Goal: Information Seeking & Learning: Learn about a topic

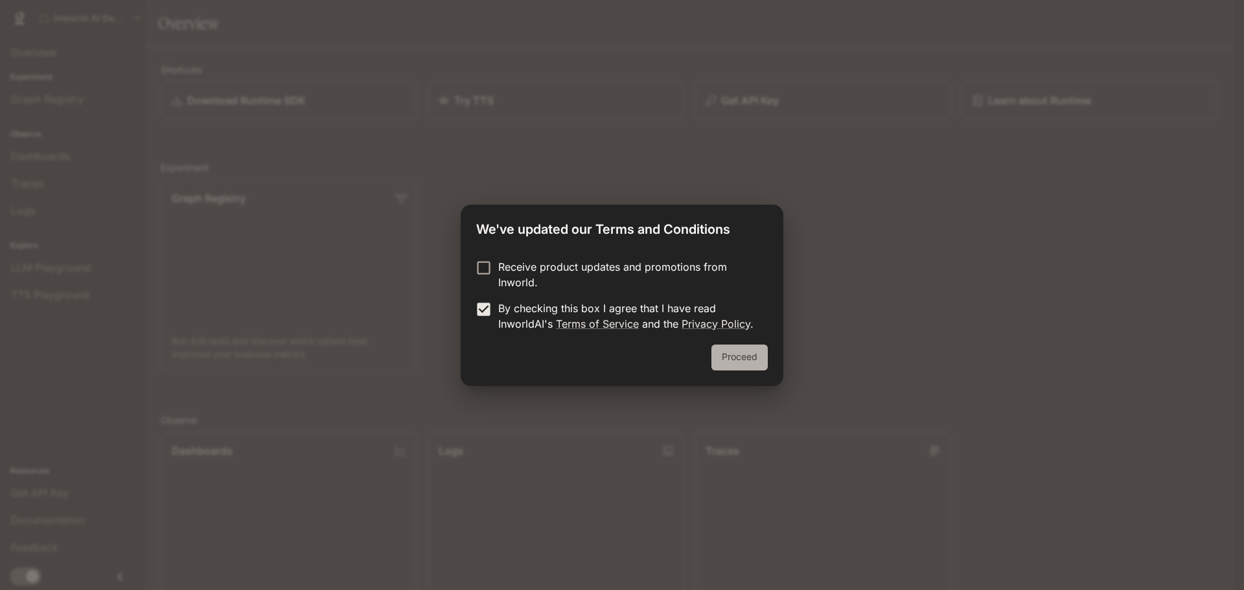
click at [737, 357] on button "Proceed" at bounding box center [740, 358] width 56 height 26
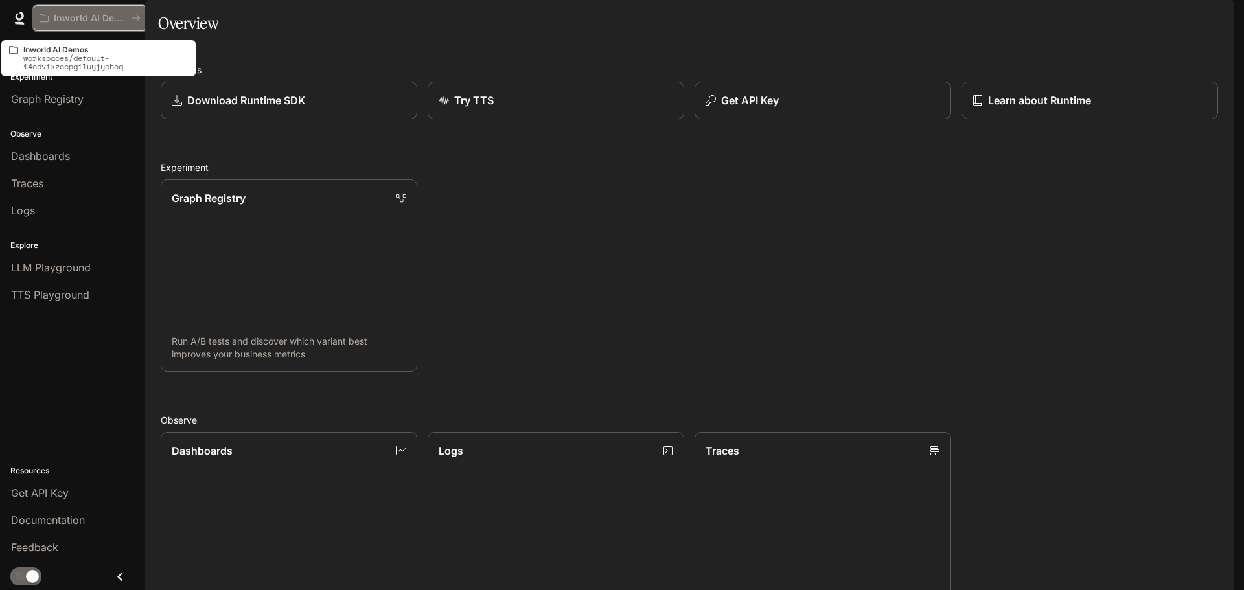
click at [94, 18] on p "Inworld AI Demos" at bounding box center [90, 18] width 73 height 11
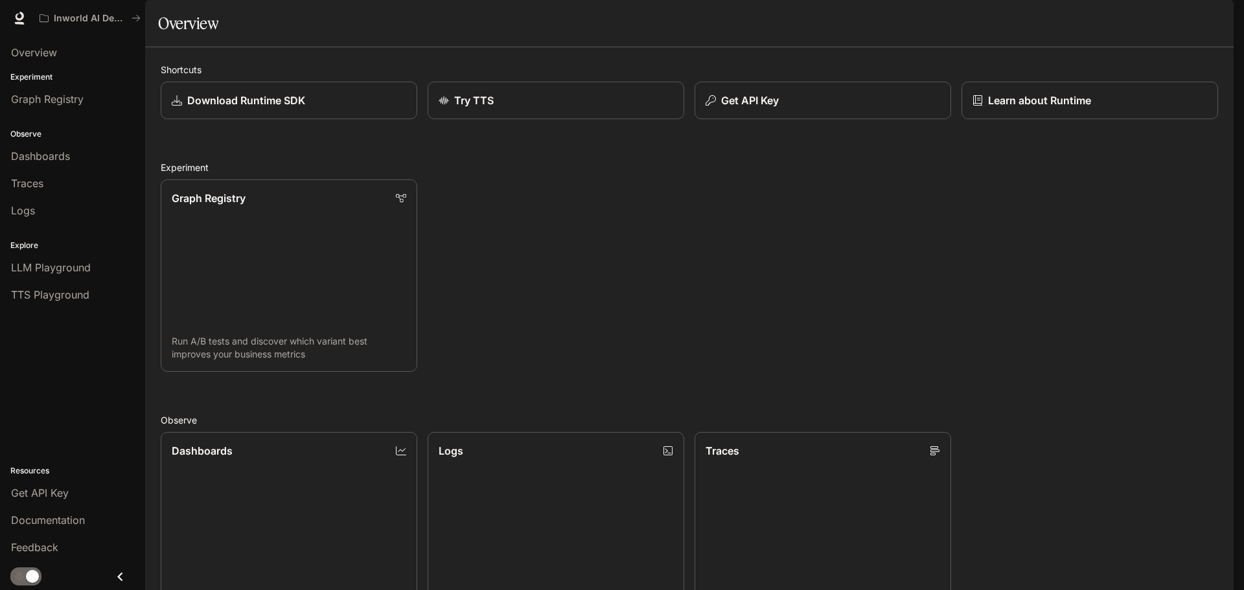
click at [1219, 21] on img "button" at bounding box center [1216, 18] width 18 height 18
click at [1211, 17] on div at bounding box center [622, 295] width 1244 height 590
click at [29, 51] on span "Overview" at bounding box center [34, 53] width 46 height 16
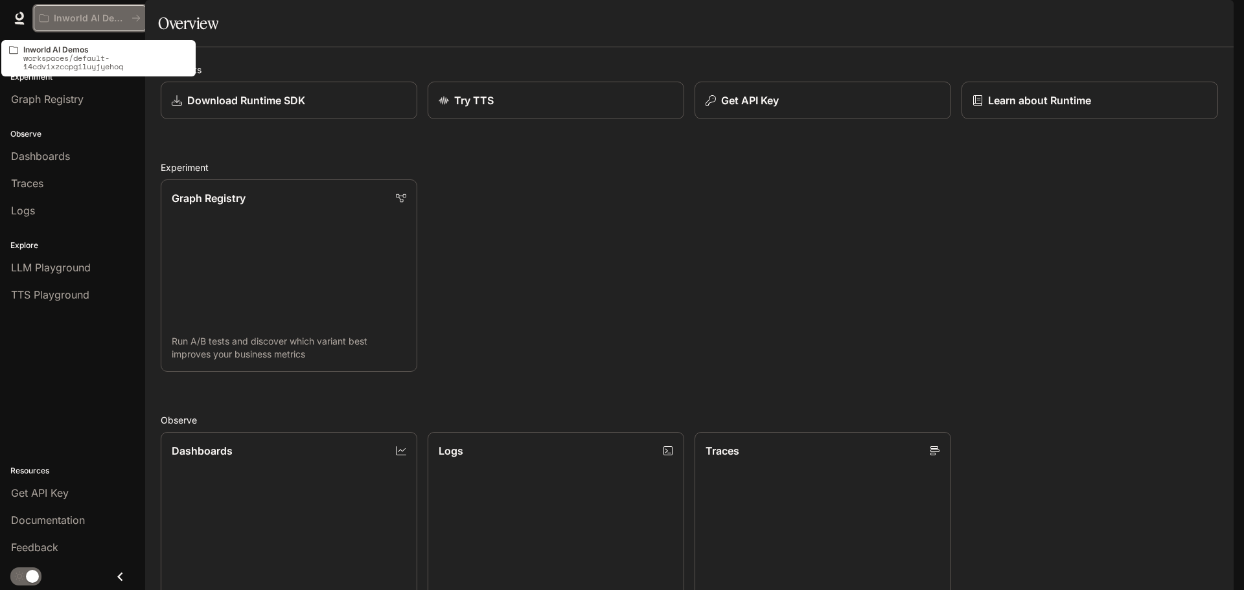
click at [41, 21] on icon "All workspaces" at bounding box center [44, 18] width 9 height 9
click at [139, 25] on button "Inworld AI Demos" at bounding box center [90, 18] width 113 height 26
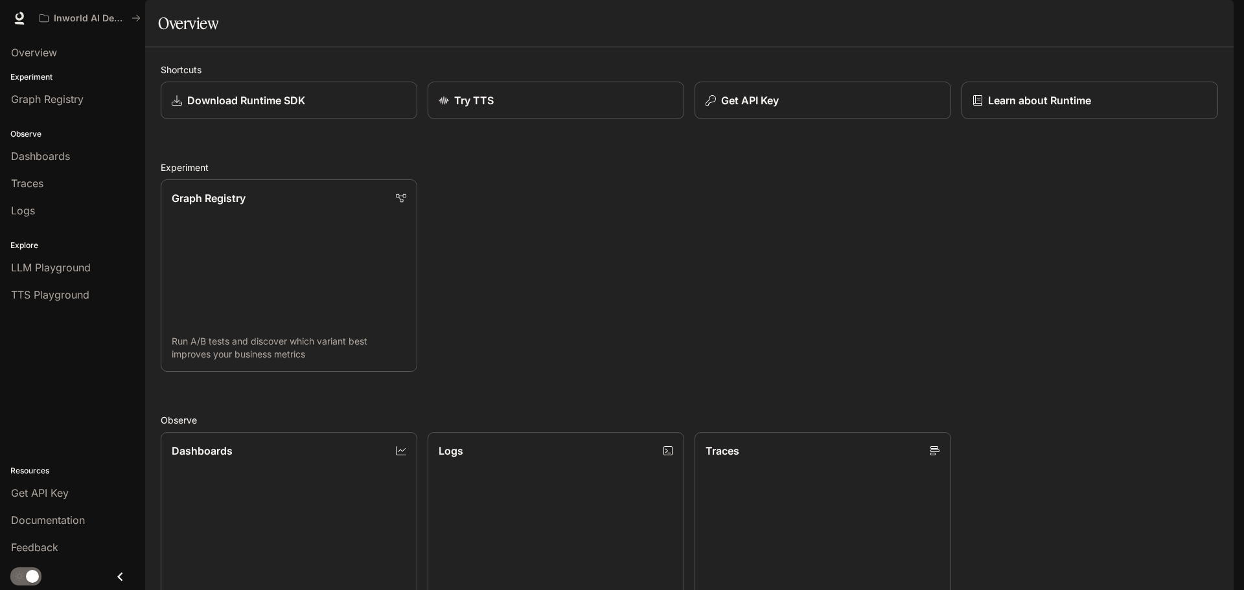
scroll to position [345, 0]
click at [44, 269] on span "LLM Playground" at bounding box center [51, 268] width 80 height 16
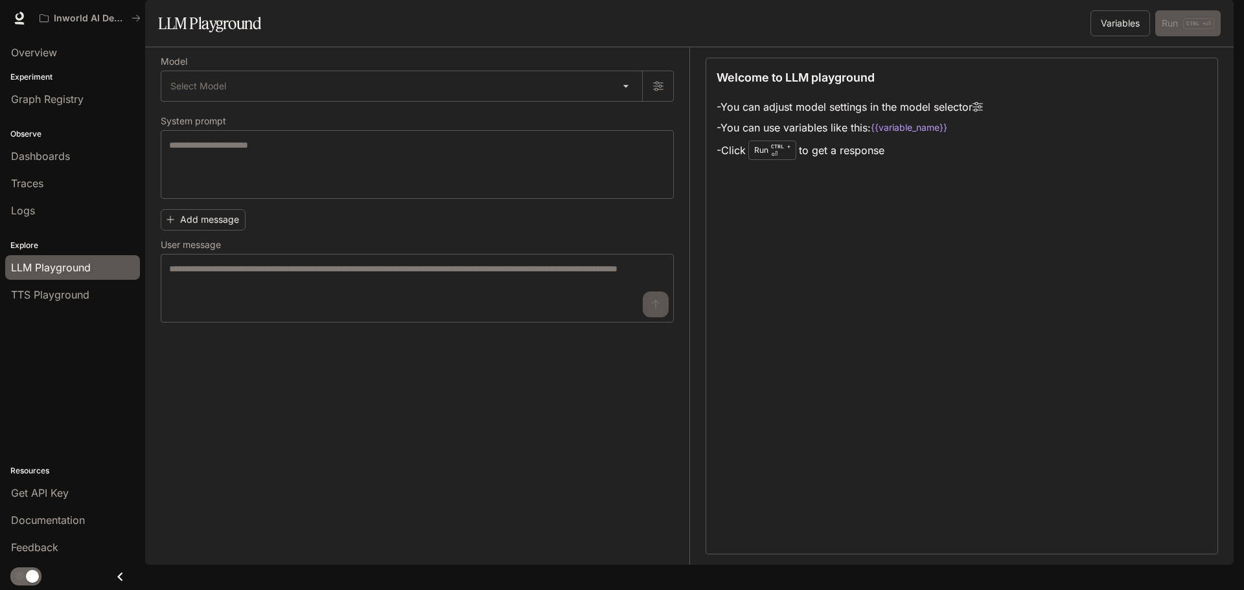
click at [54, 308] on li "TTS Playground" at bounding box center [72, 294] width 145 height 27
click at [47, 302] on span "TTS Playground" at bounding box center [50, 295] width 78 height 16
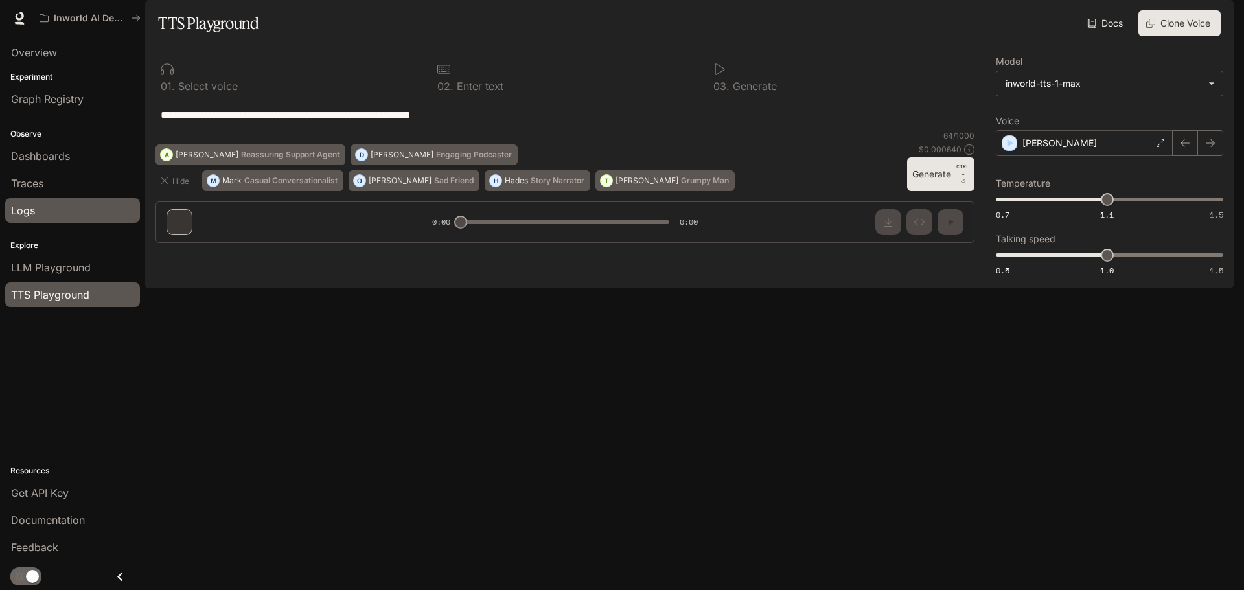
click at [41, 210] on div "Logs" at bounding box center [72, 211] width 123 height 16
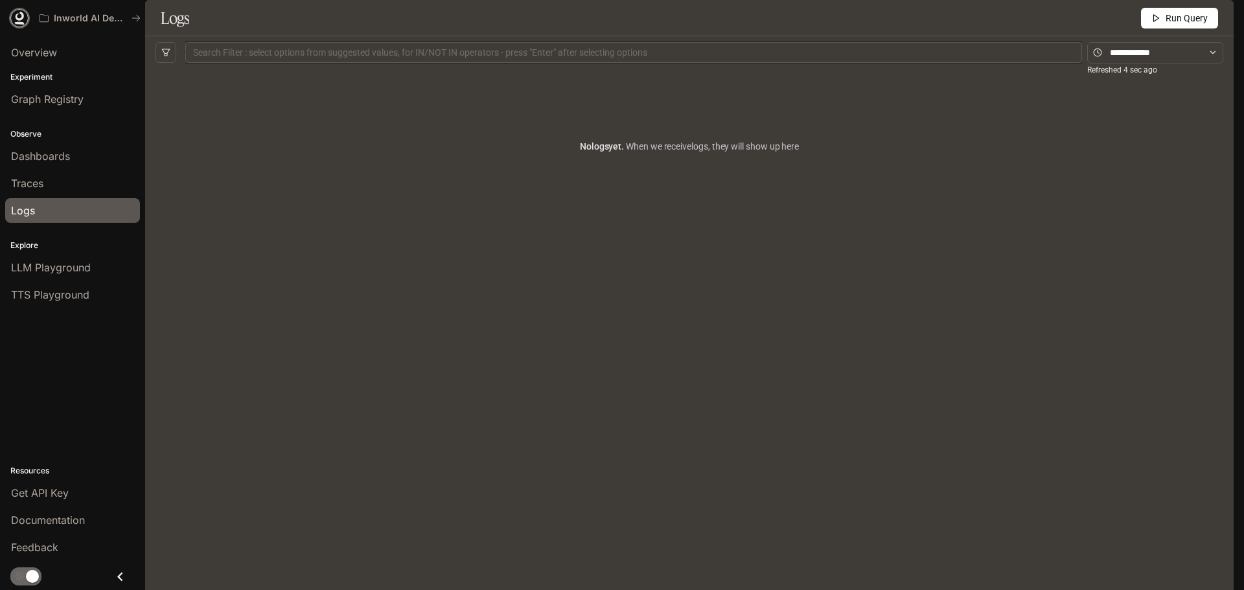
click at [18, 16] on icon at bounding box center [19, 18] width 13 height 13
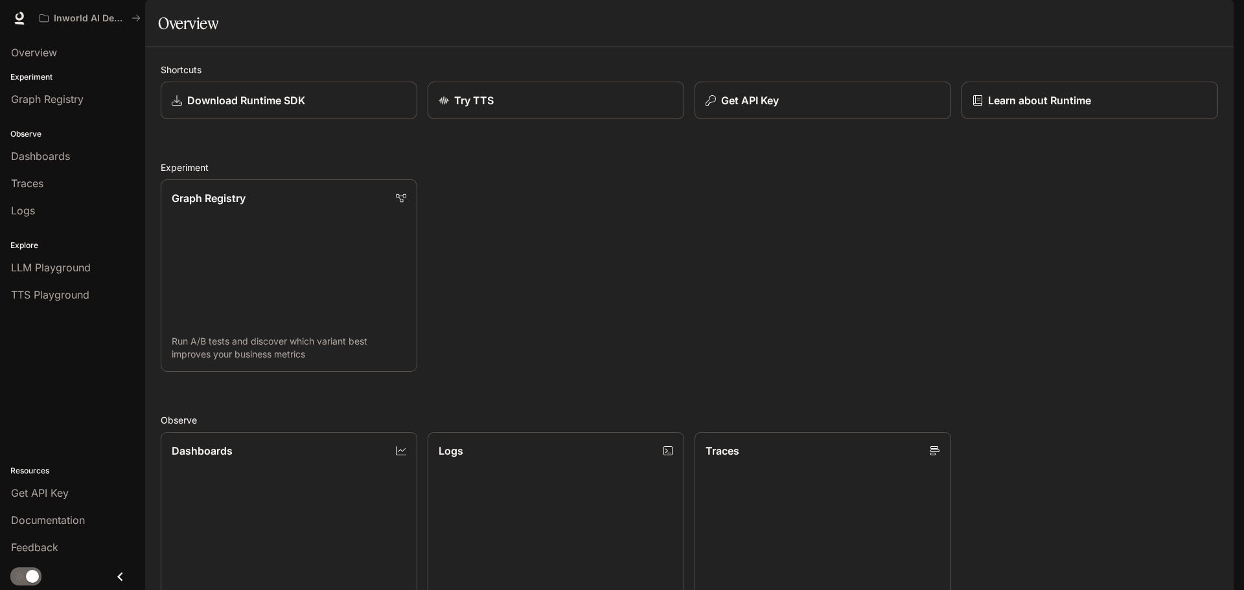
scroll to position [43, 0]
